Goal: Task Accomplishment & Management: Manage account settings

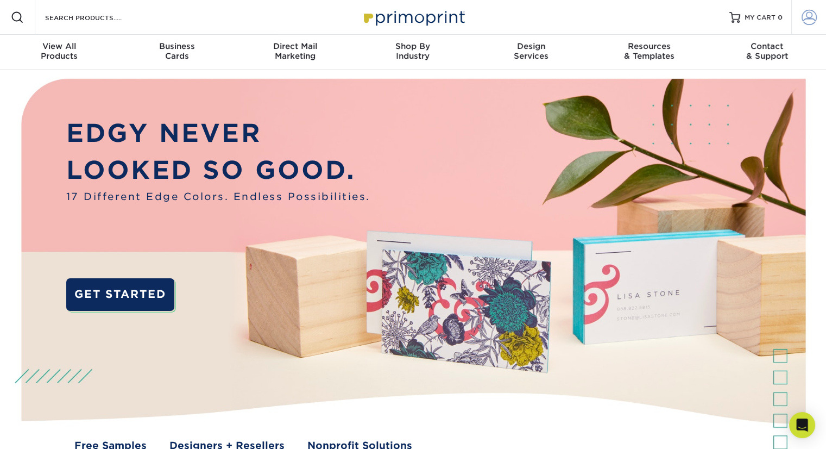
type input "[EMAIL_ADDRESS][DOMAIN_NAME]"
click at [817, 21] on link "Account" at bounding box center [808, 17] width 35 height 35
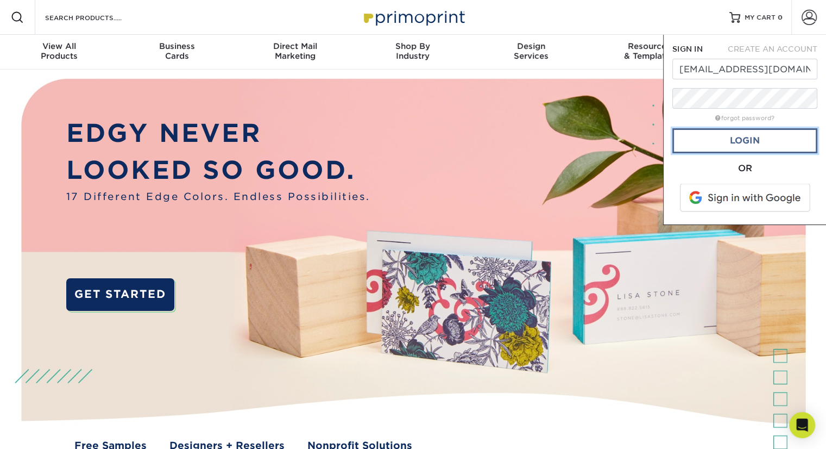
click at [747, 139] on link "Login" at bounding box center [744, 140] width 145 height 25
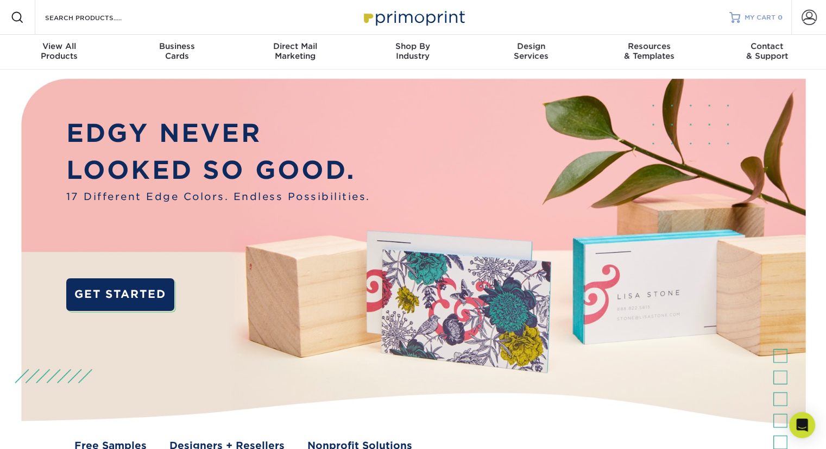
click at [756, 15] on span "MY CART" at bounding box center [760, 17] width 31 height 9
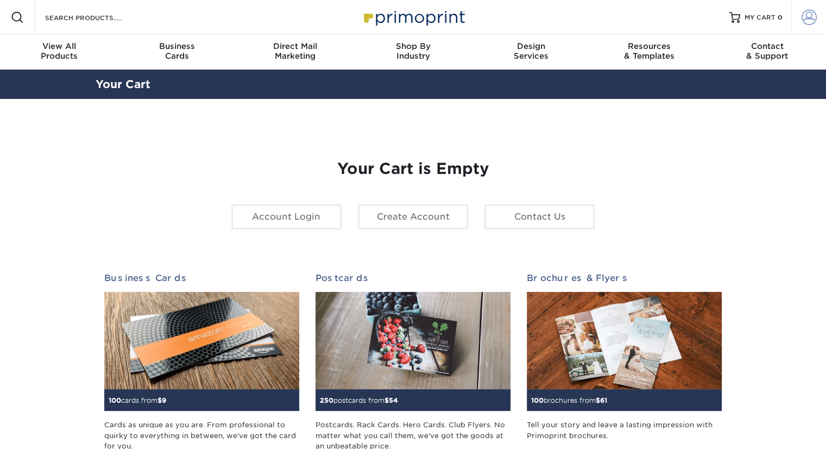
click at [806, 18] on span at bounding box center [809, 17] width 15 height 15
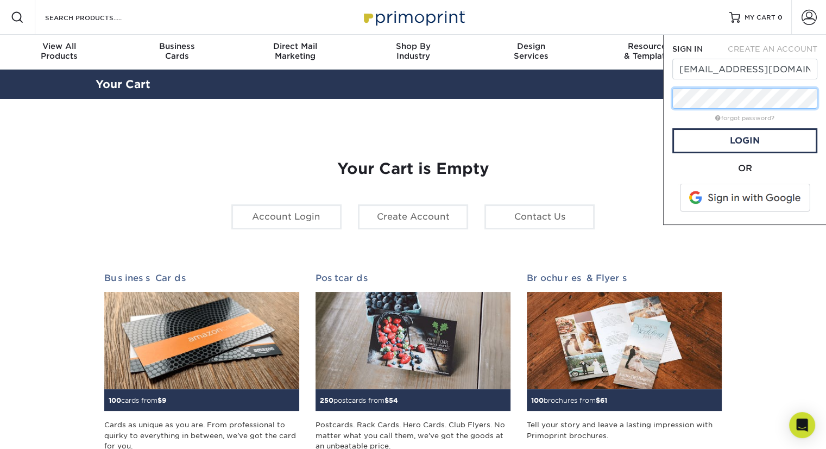
click at [626, 96] on div "Resources Menu Search Products Account SIGN IN CREATE AN ACCOUNT Jlamardo@lamar…" at bounding box center [413, 453] width 826 height 906
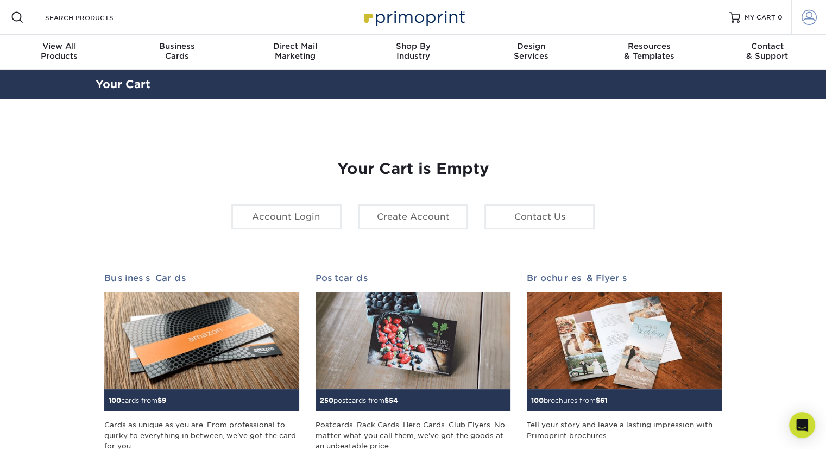
click at [806, 12] on span at bounding box center [809, 17] width 15 height 15
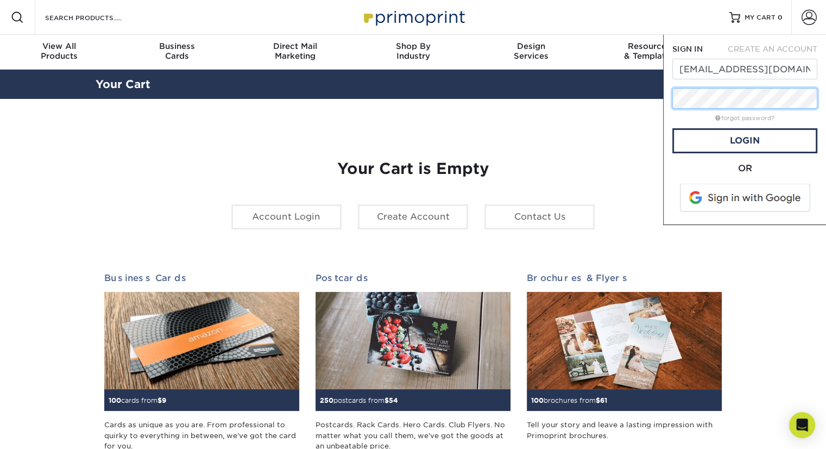
click at [639, 90] on div "Resources Menu Search Products Account SIGN IN CREATE AN ACCOUNT Jlamardo@lamar…" at bounding box center [413, 453] width 826 height 906
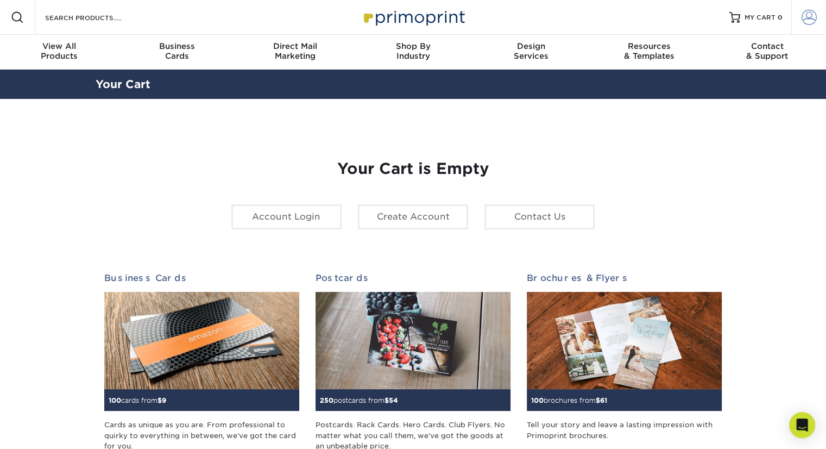
click at [814, 22] on span at bounding box center [809, 17] width 15 height 15
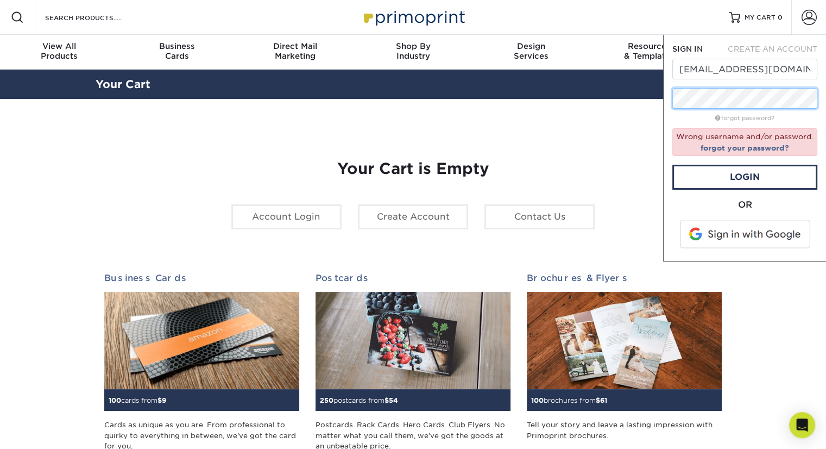
click at [599, 81] on div "Resources Menu Search Products Account SIGN IN CREATE AN ACCOUNT Jlamardo@lamar…" at bounding box center [413, 453] width 826 height 906
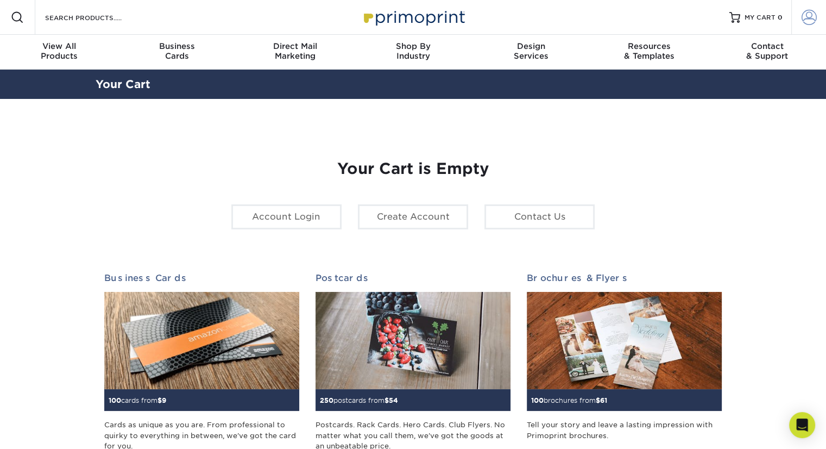
click at [813, 22] on span at bounding box center [809, 17] width 15 height 15
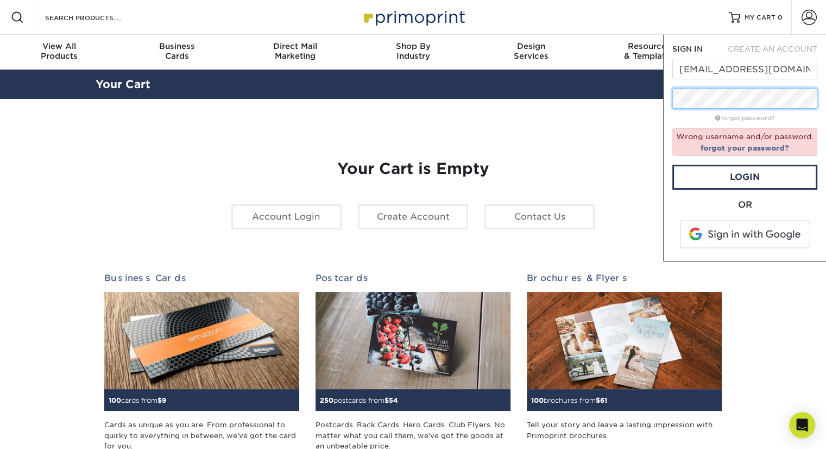
click at [650, 77] on div "Resources Menu Search Products Account SIGN IN CREATE AN ACCOUNT Jlamardo@lamar…" at bounding box center [413, 453] width 826 height 906
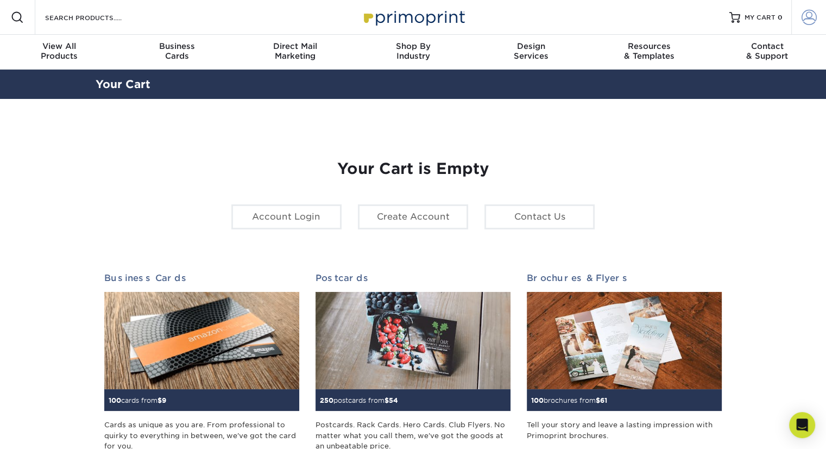
click at [796, 22] on link "Account" at bounding box center [808, 17] width 35 height 35
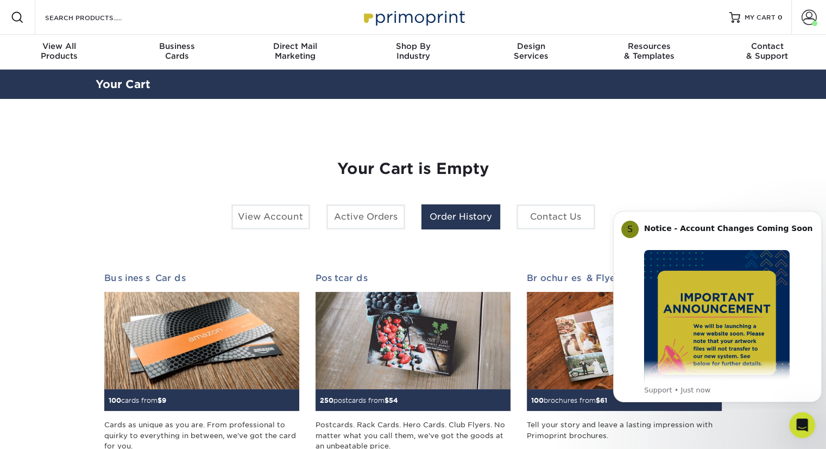
click at [452, 220] on link "Order History" at bounding box center [460, 216] width 79 height 25
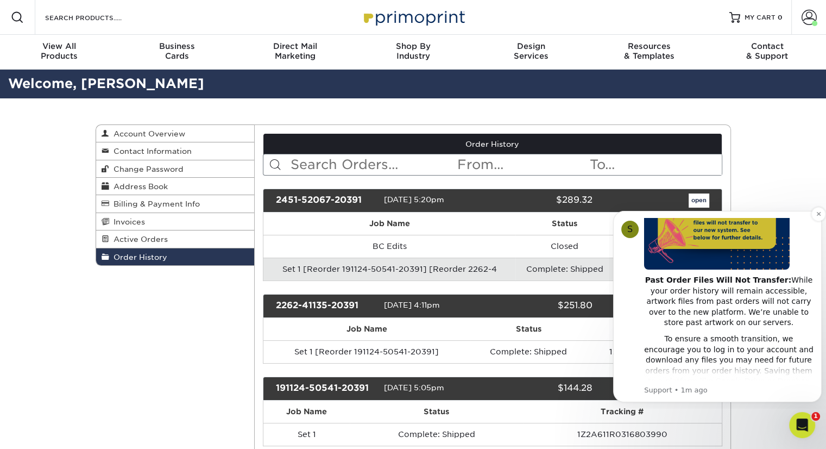
scroll to position [127, 0]
drag, startPoint x: 802, startPoint y: 169, endPoint x: 734, endPoint y: 179, distance: 68.0
click at [818, 215] on icon "Dismiss notification" at bounding box center [819, 214] width 6 height 6
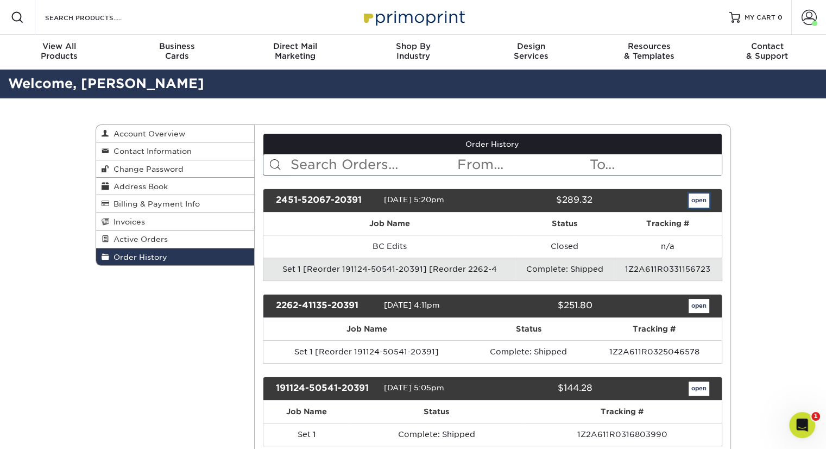
click at [698, 203] on link "open" at bounding box center [699, 200] width 21 height 14
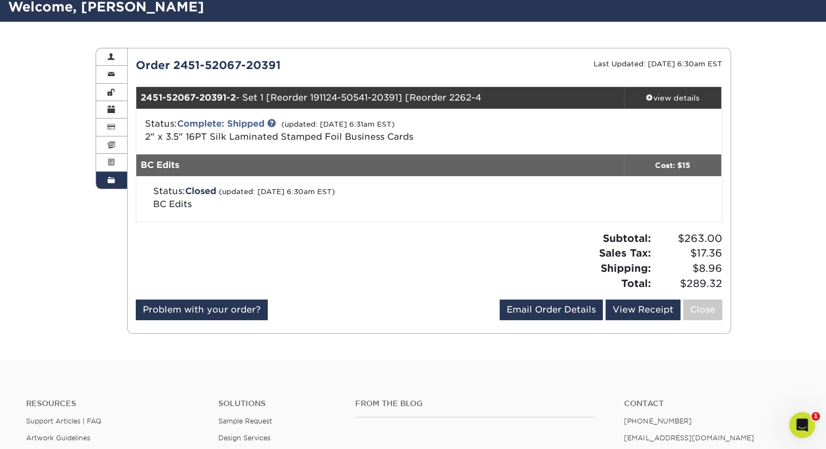
scroll to position [54, 0]
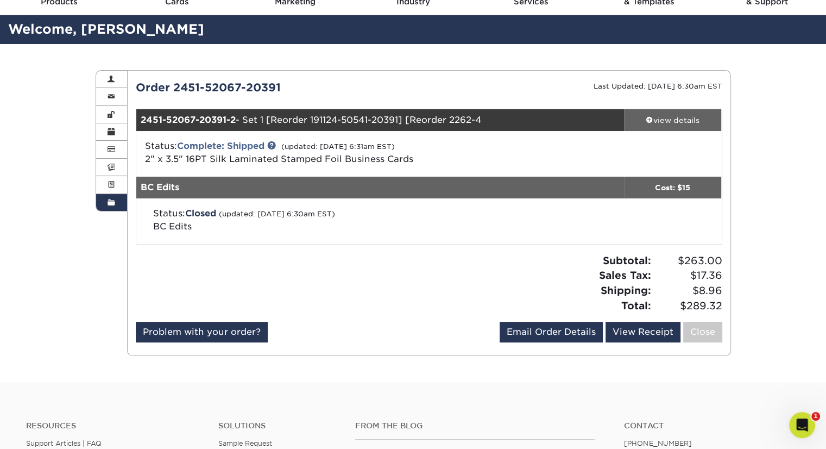
click at [650, 120] on span at bounding box center [650, 120] width 8 height 8
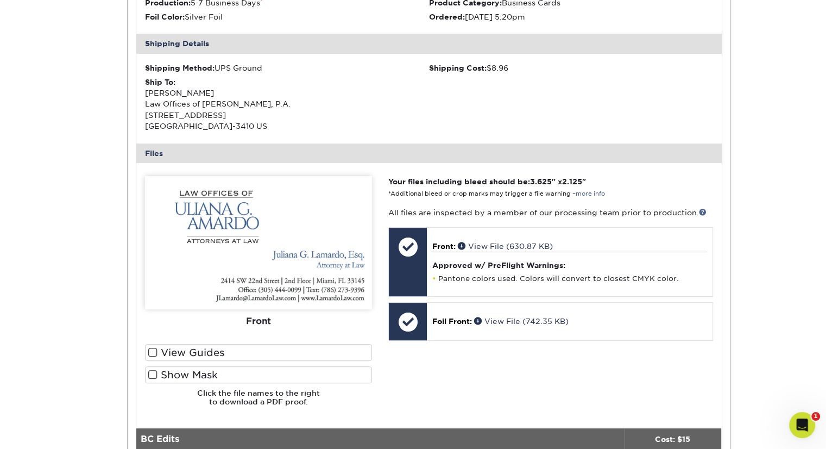
scroll to position [0, 0]
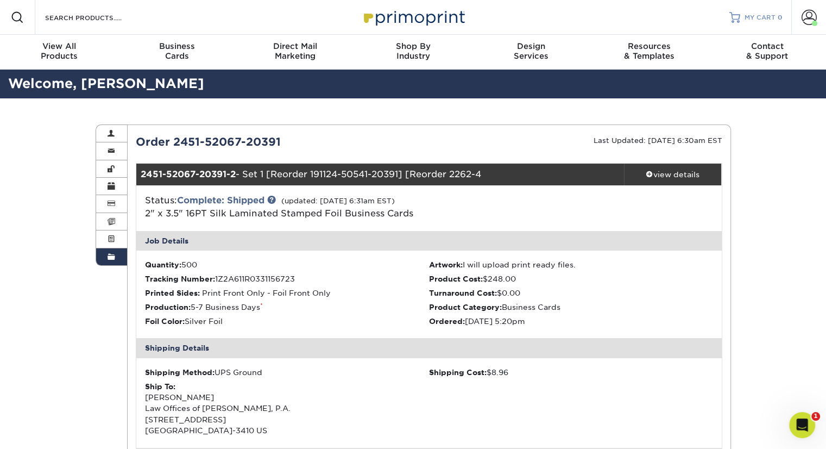
click at [756, 18] on span "MY CART" at bounding box center [760, 17] width 31 height 9
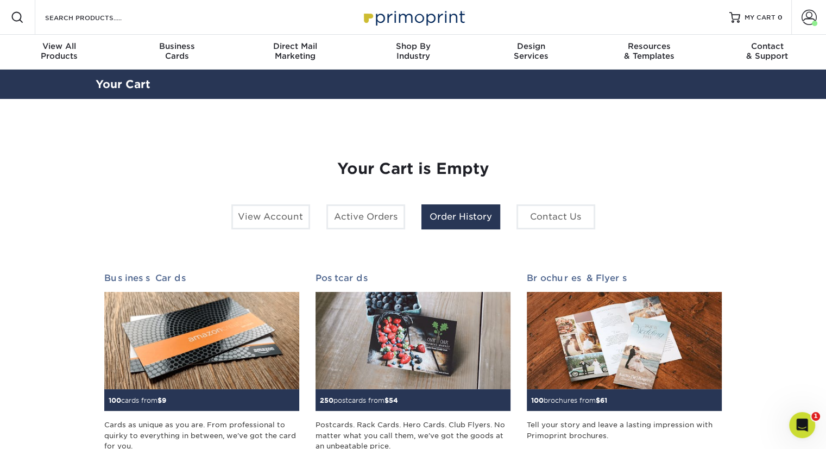
click at [461, 216] on link "Order History" at bounding box center [460, 216] width 79 height 25
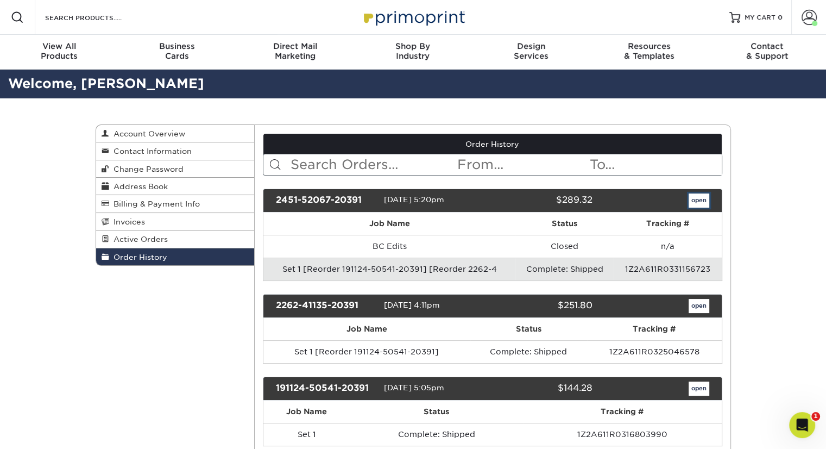
click at [695, 197] on link "open" at bounding box center [699, 200] width 21 height 14
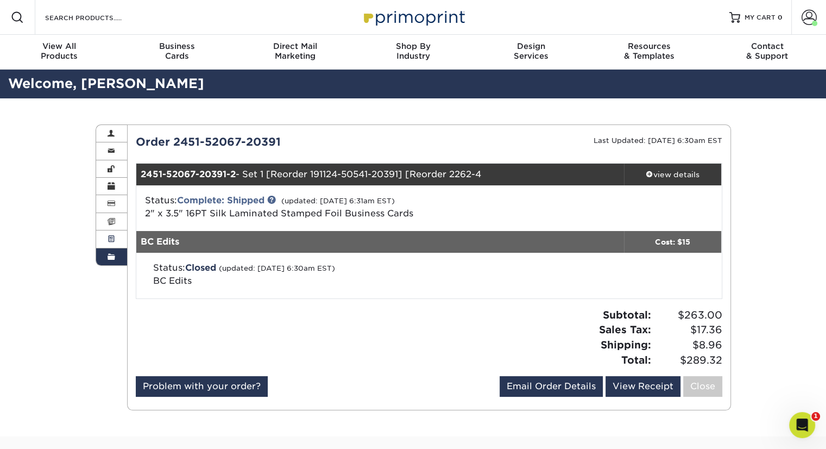
click at [115, 237] on link "Active Orders" at bounding box center [111, 238] width 31 height 17
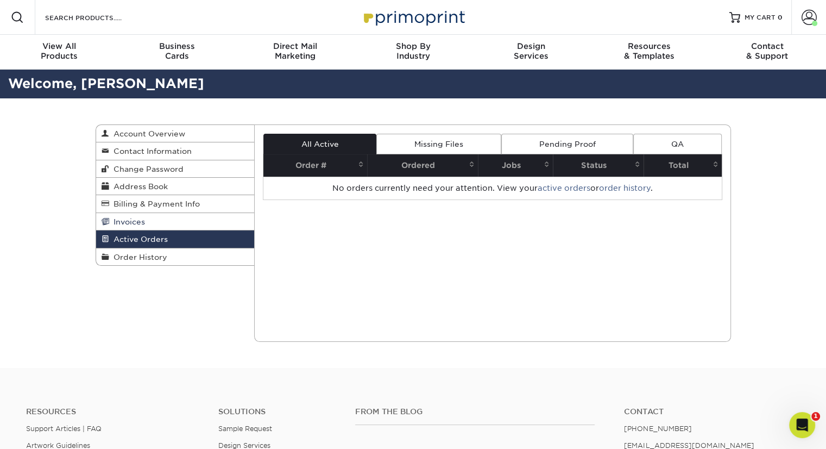
click at [136, 224] on span "Invoices" at bounding box center [127, 221] width 36 height 9
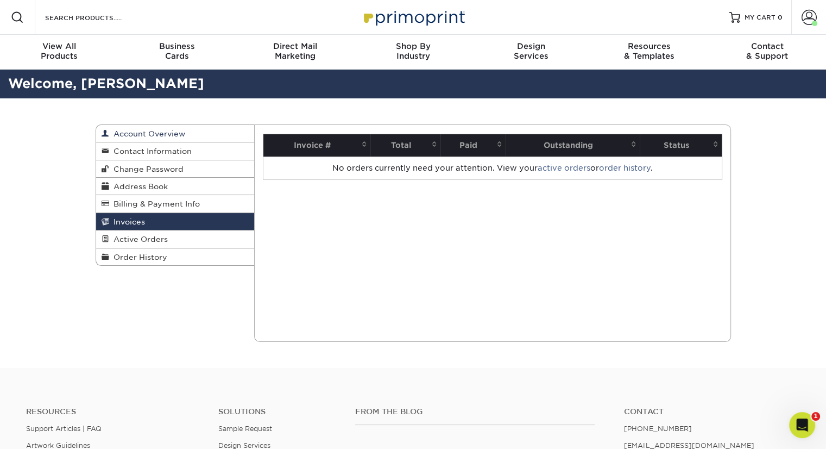
click at [146, 135] on span "Account Overview" at bounding box center [147, 133] width 76 height 9
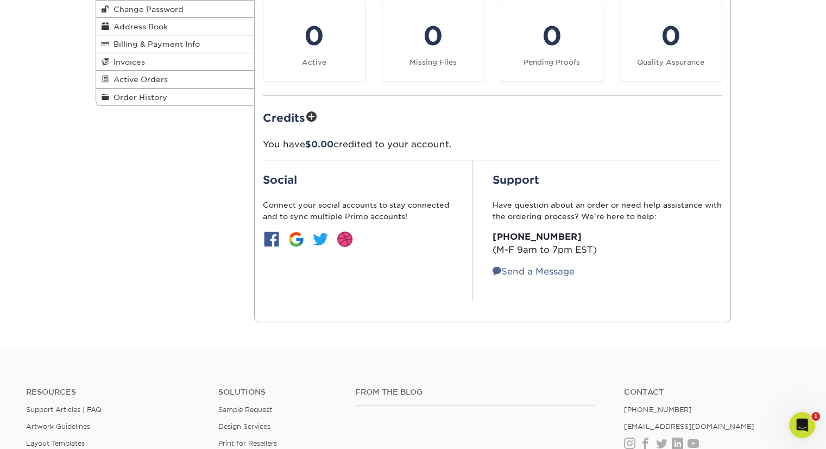
scroll to position [163, 0]
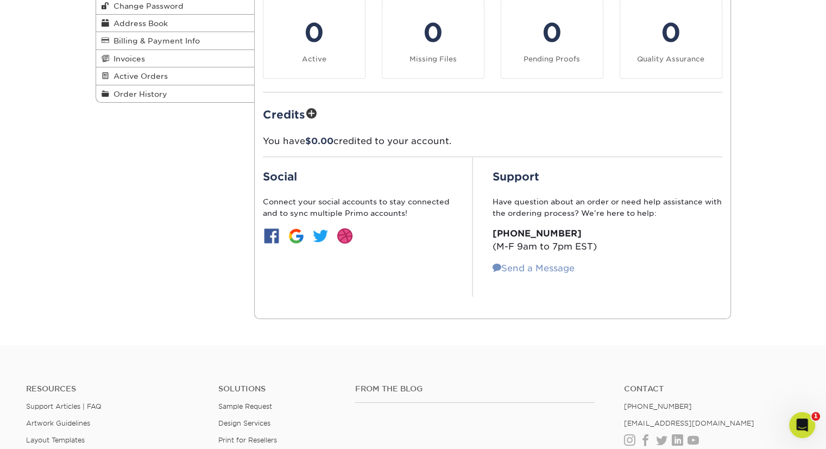
click at [523, 269] on link "Send a Message" at bounding box center [534, 268] width 82 height 10
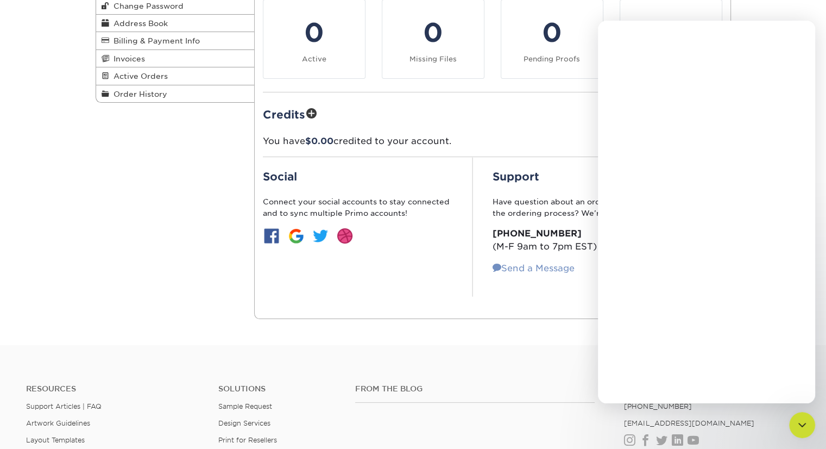
scroll to position [0, 0]
click at [800, 37] on icon "Close" at bounding box center [798, 34] width 9 height 9
